Goal: Use online tool/utility

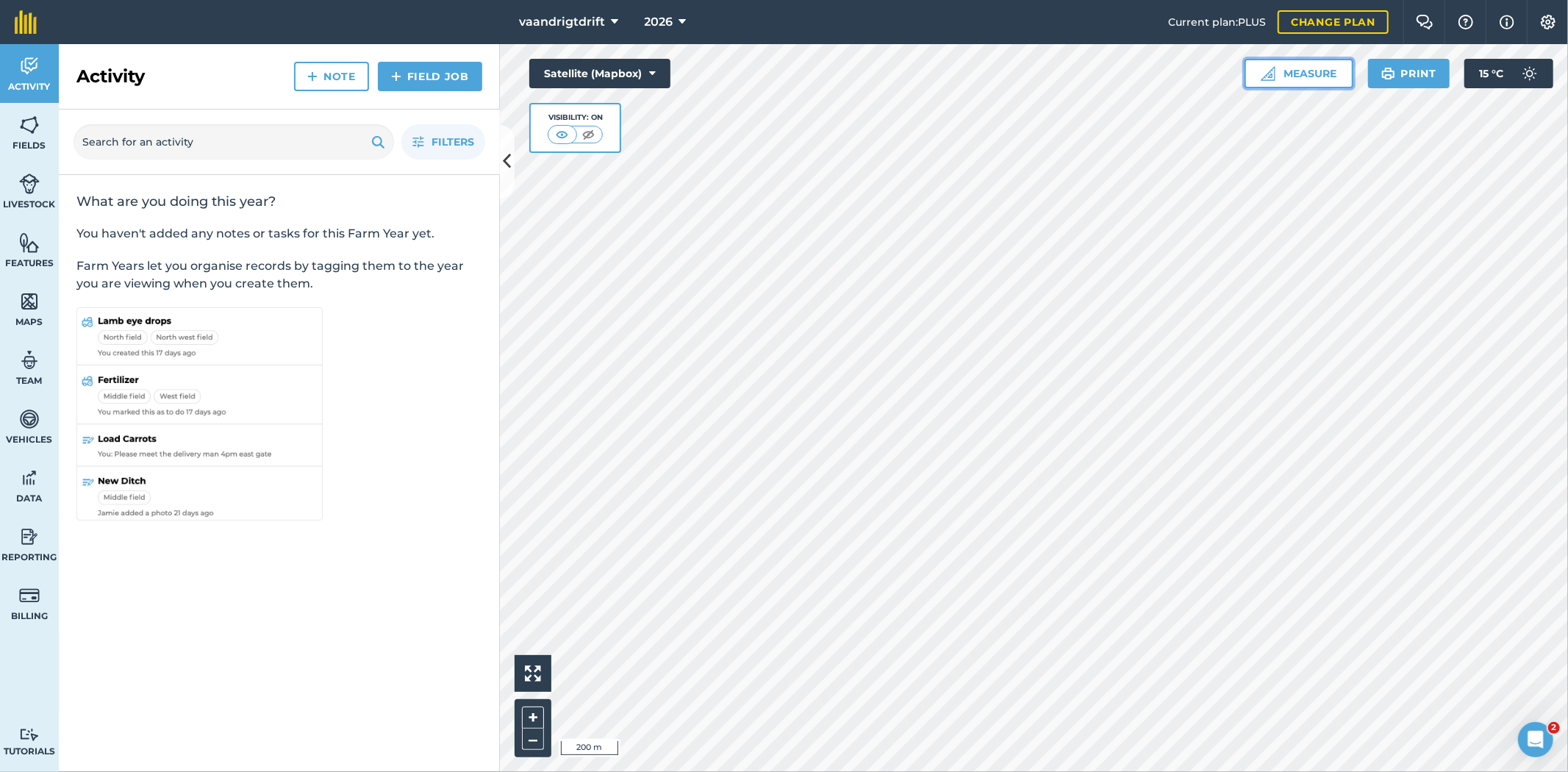
click at [1320, 76] on button "Measure" at bounding box center [1298, 74] width 109 height 29
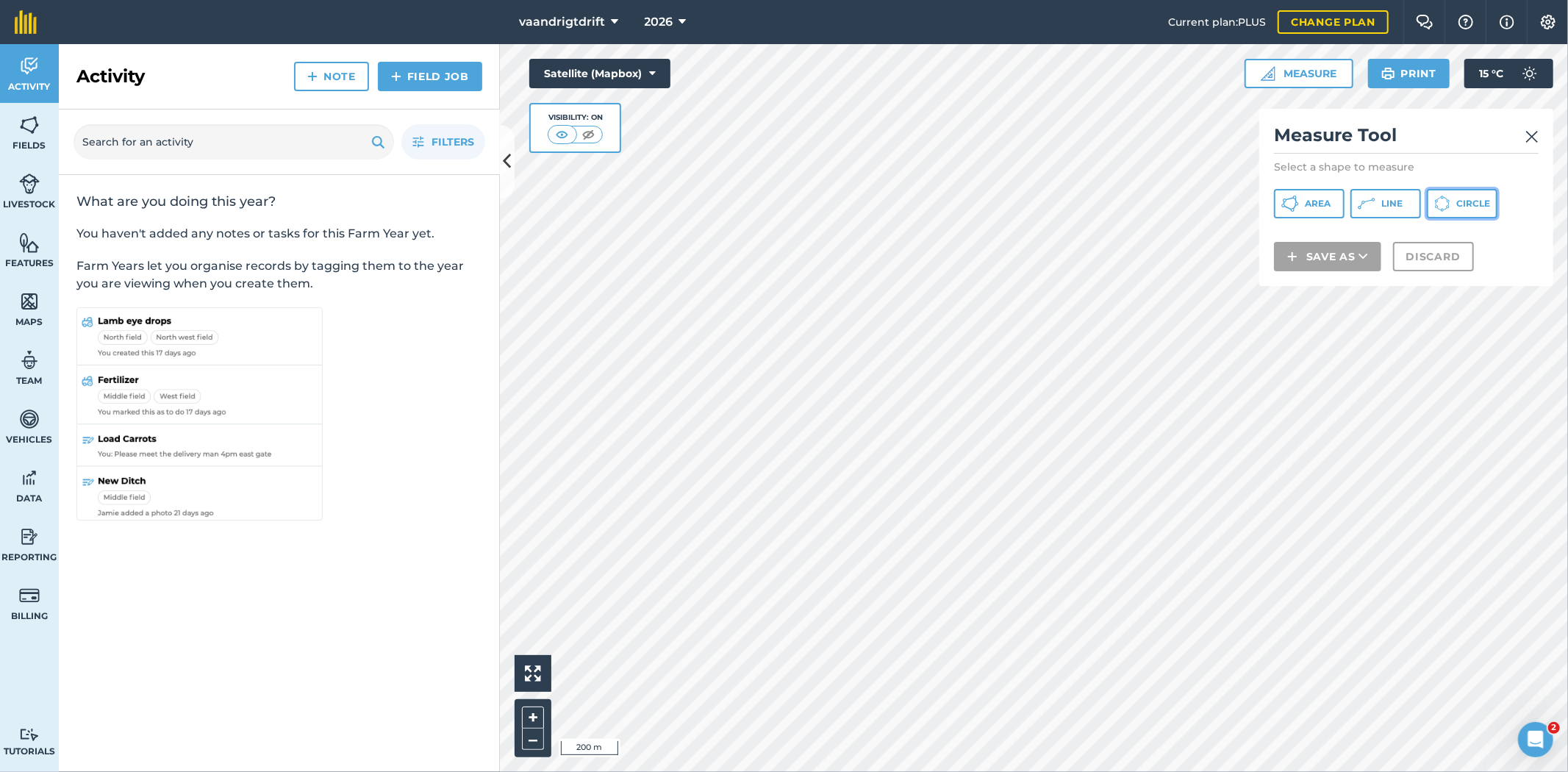
click at [1457, 199] on span "Circle" at bounding box center [1473, 204] width 34 height 12
click at [1409, 275] on button "Discard" at bounding box center [1432, 275] width 80 height 29
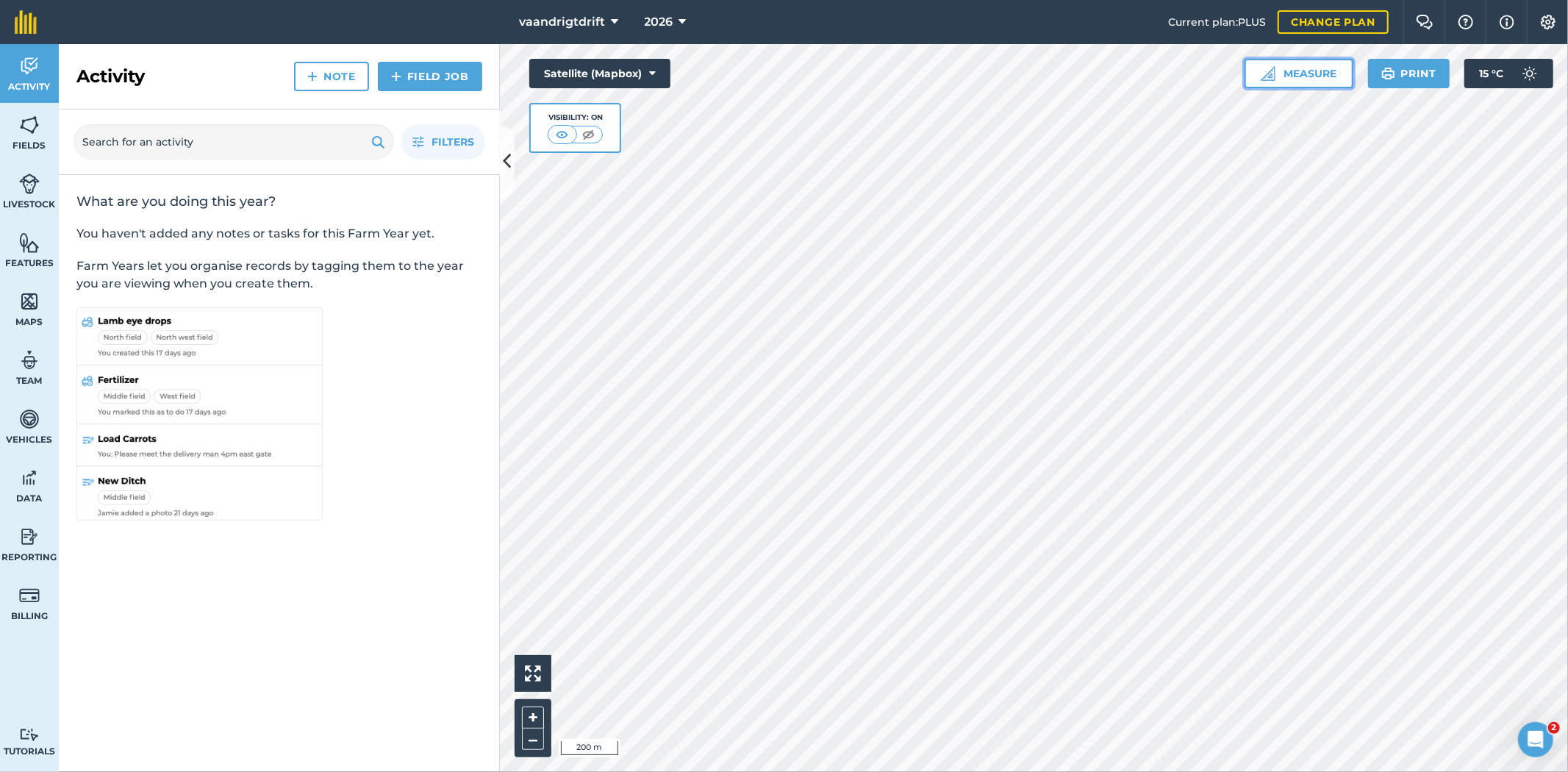
drag, startPoint x: 1308, startPoint y: 67, endPoint x: 1325, endPoint y: 83, distance: 23.3
click at [1312, 66] on button "Measure" at bounding box center [1298, 74] width 109 height 29
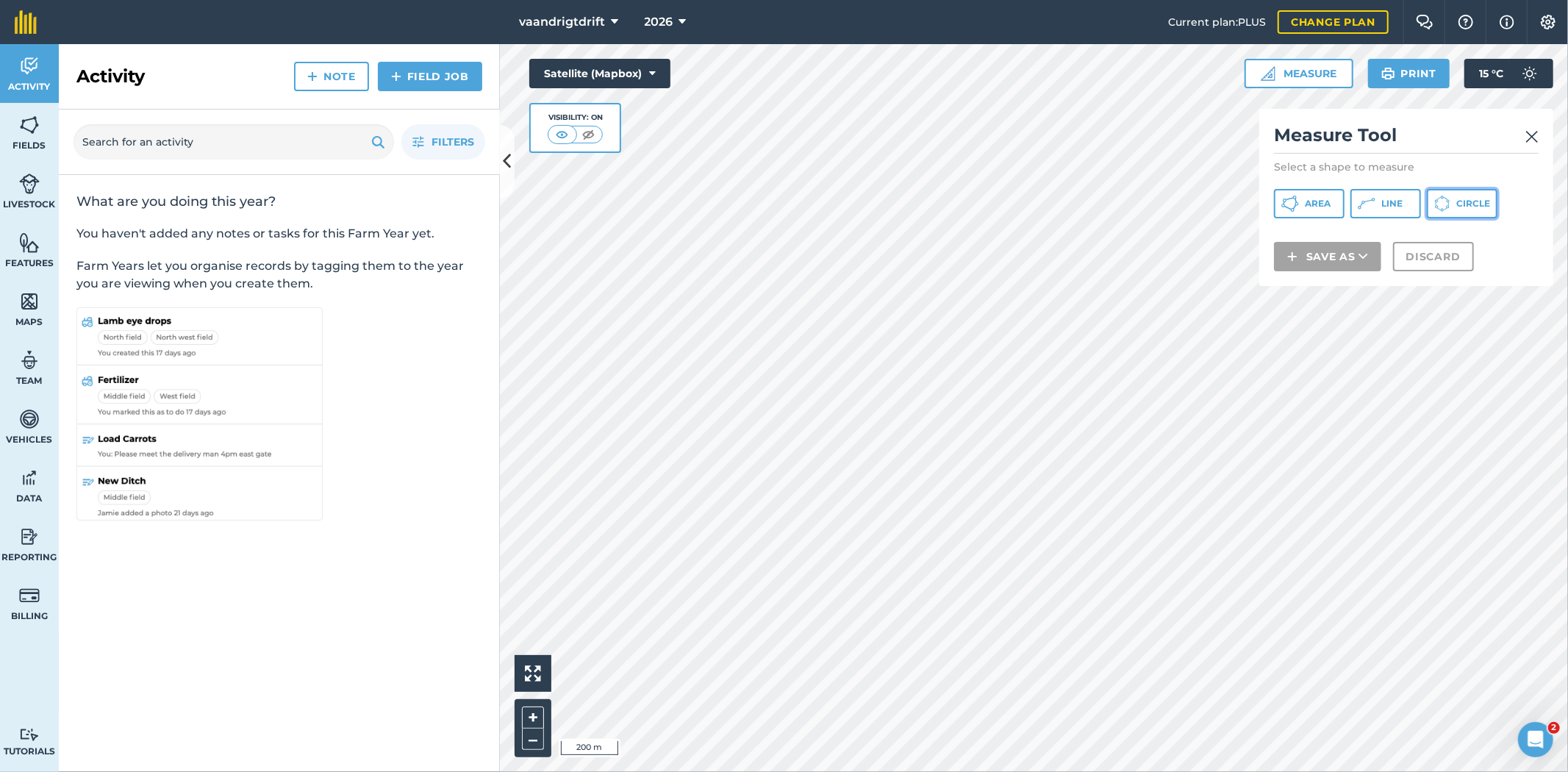
click at [1475, 196] on button "Circle" at bounding box center [1461, 204] width 71 height 29
click at [1365, 239] on img at bounding box center [1360, 240] width 12 height 17
click at [1447, 209] on icon at bounding box center [1446, 209] width 4 height 2
click at [1531, 135] on img at bounding box center [1532, 137] width 14 height 17
